Goal: Obtain resource: Download file/media

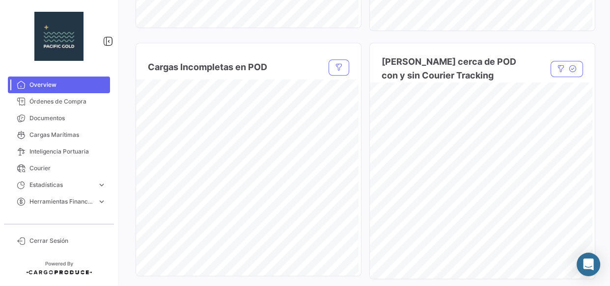
scroll to position [804, 0]
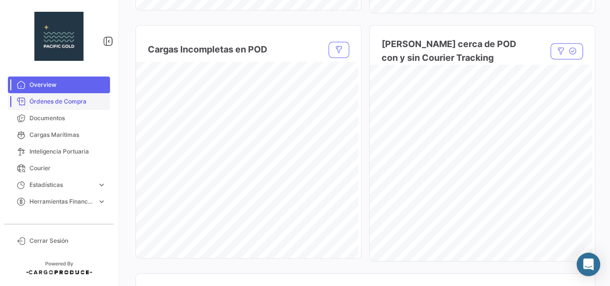
click at [60, 98] on span "Órdenes de Compra" at bounding box center [67, 101] width 77 height 9
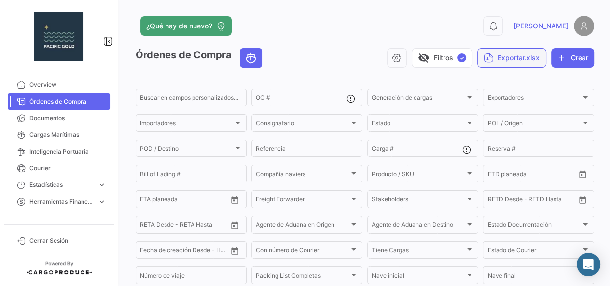
click at [461, 53] on button "Exportar.xlsx" at bounding box center [512, 58] width 69 height 20
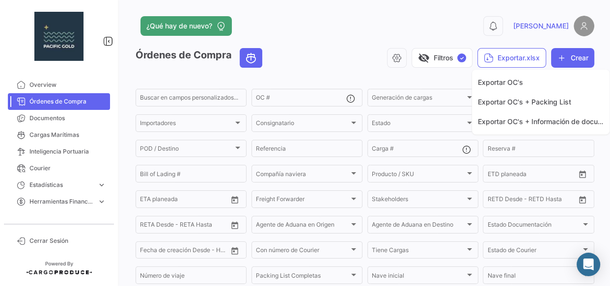
click at [57, 85] on div at bounding box center [305, 143] width 610 height 286
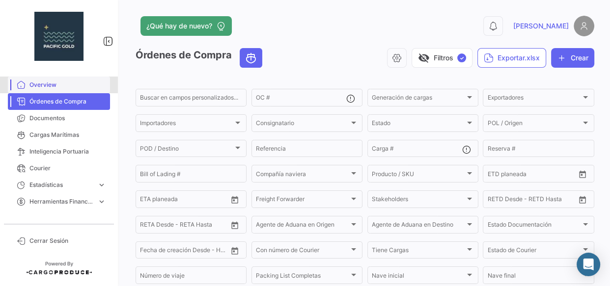
click at [49, 84] on span "Overview" at bounding box center [67, 85] width 77 height 9
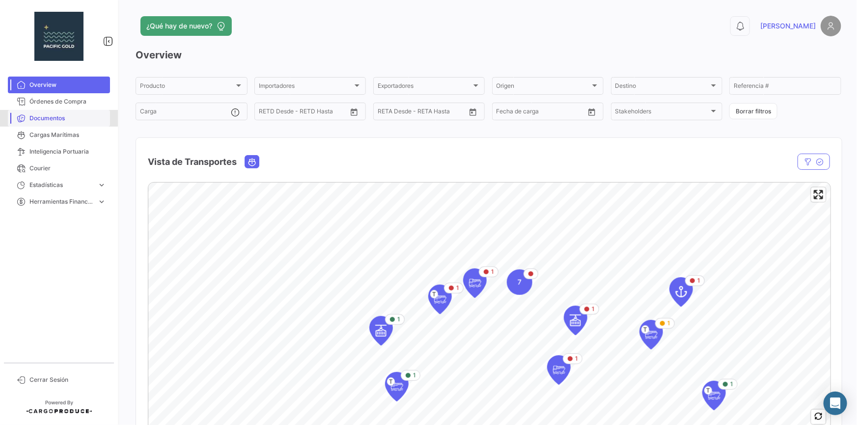
click at [45, 117] on span "Documentos" at bounding box center [67, 118] width 77 height 9
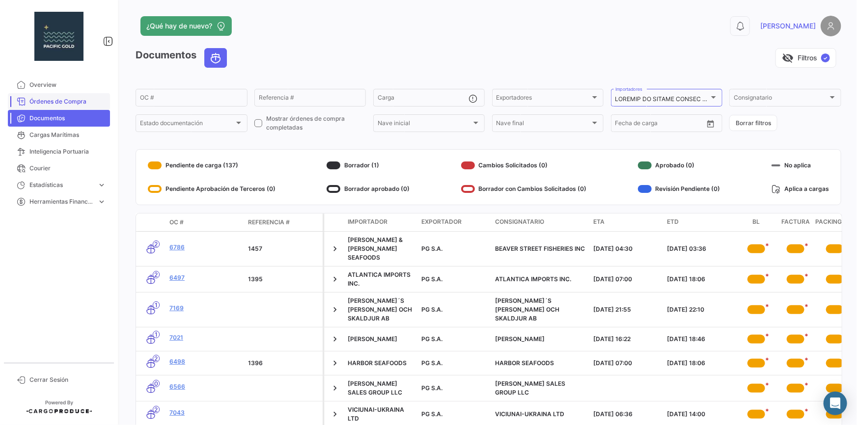
click at [67, 101] on span "Órdenes de Compra" at bounding box center [67, 101] width 77 height 9
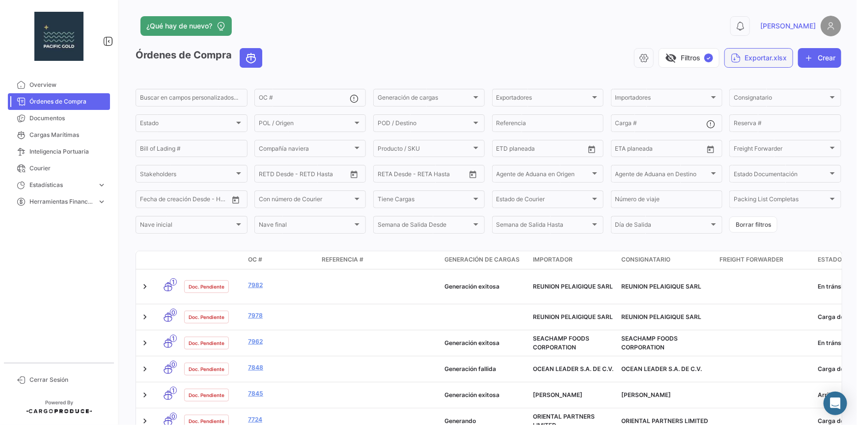
click at [461, 60] on button "Exportar.xlsx" at bounding box center [759, 58] width 69 height 20
click at [461, 84] on span "Exportar OC's" at bounding box center [748, 82] width 45 height 8
click at [57, 139] on span "Cargas Marítimas" at bounding box center [67, 135] width 77 height 9
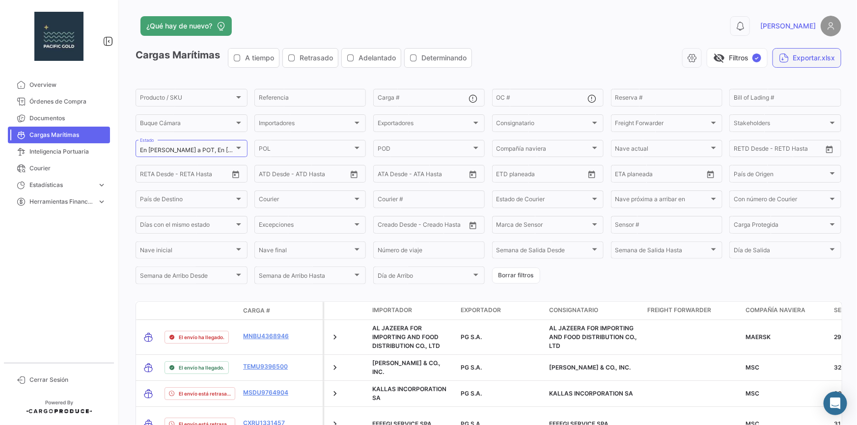
click at [461, 61] on button "Exportar.xlsx" at bounding box center [807, 58] width 69 height 20
click at [461, 59] on button "Exportar.xlsx" at bounding box center [807, 58] width 69 height 20
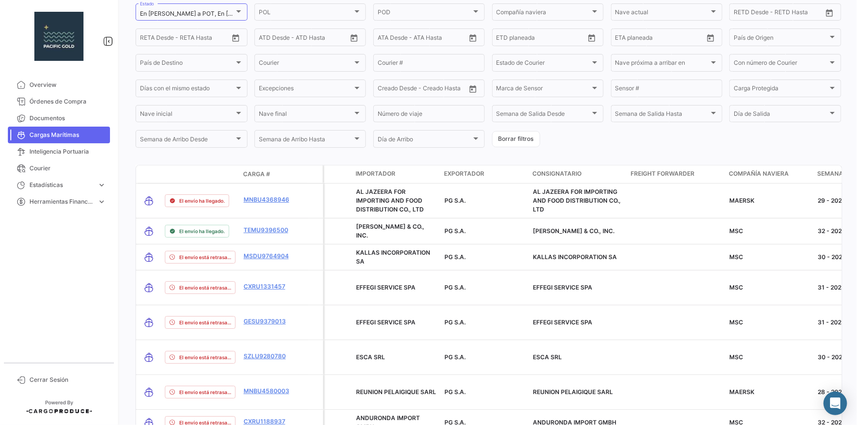
scroll to position [92, 0]
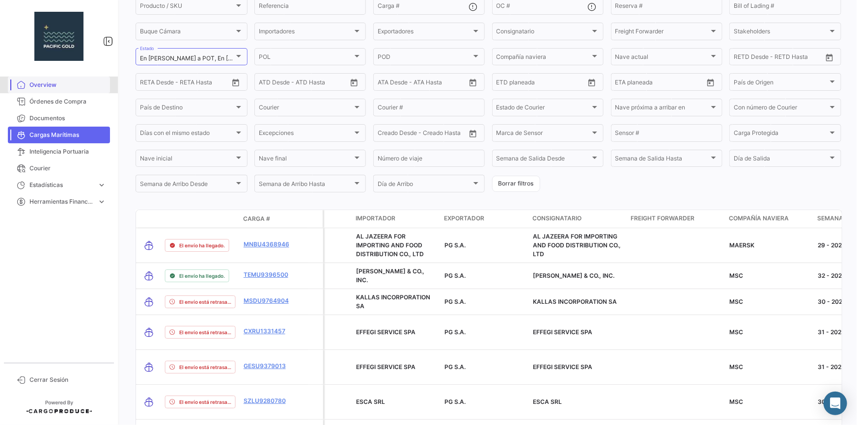
click at [34, 85] on span "Overview" at bounding box center [67, 85] width 77 height 9
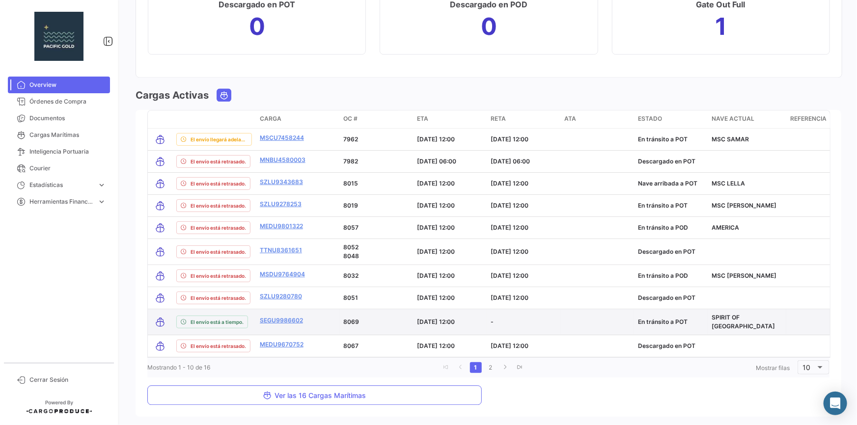
scroll to position [1116, 0]
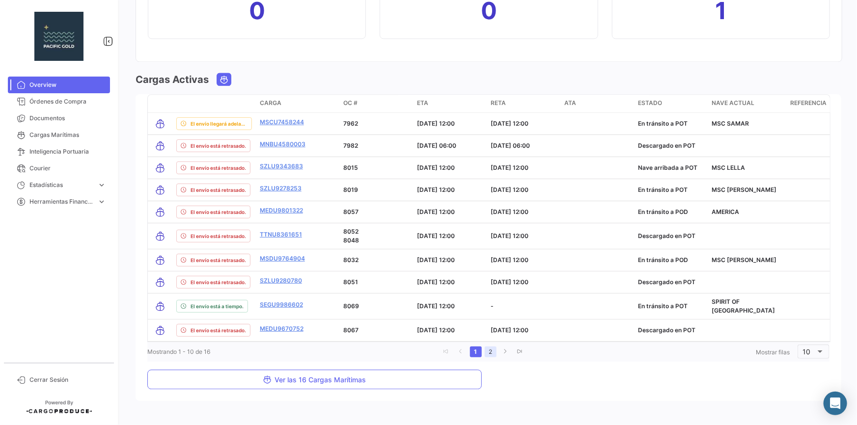
click at [461, 273] on link "2" at bounding box center [491, 352] width 12 height 11
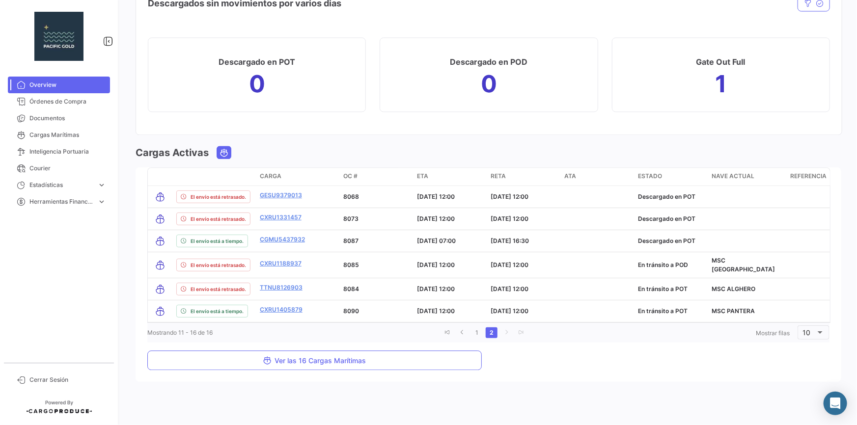
scroll to position [1042, 0]
click at [461, 273] on link "1" at bounding box center [477, 334] width 12 height 11
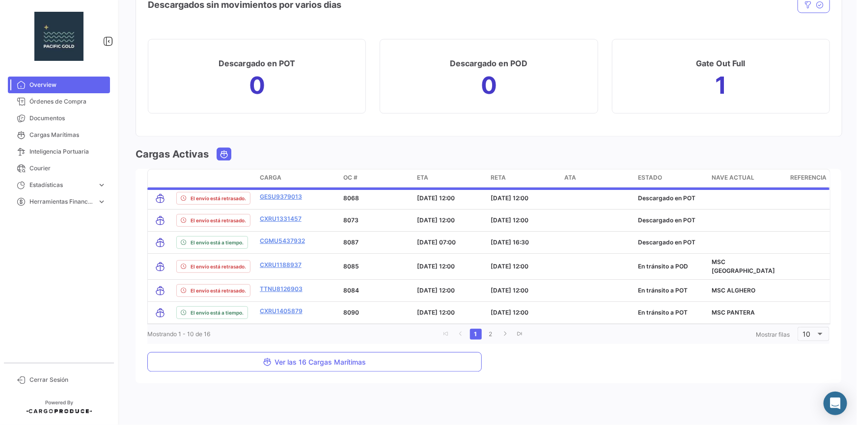
scroll to position [1116, 0]
